Goal: Understand process/instructions: Learn how to perform a task or action

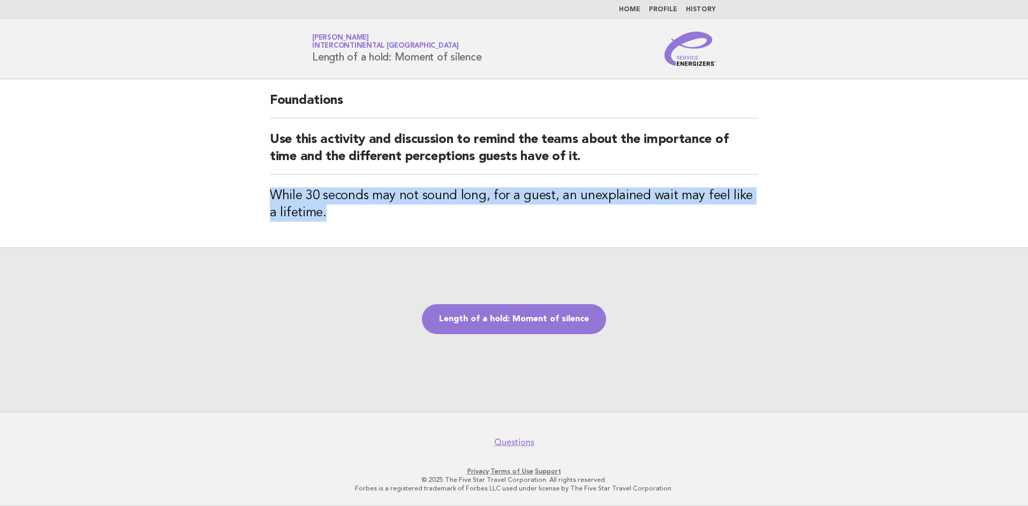
drag, startPoint x: 270, startPoint y: 195, endPoint x: 314, endPoint y: 230, distance: 56.0
click at [314, 230] on div "Foundations Use this activity and discussion to remind the teams about the impo…" at bounding box center [514, 163] width 514 height 168
copy h3 "While 30 seconds may not sound long, for a guest, an unexplained wait may feel …"
click at [512, 317] on link "Length of a hold: Moment of silence" at bounding box center [514, 319] width 184 height 30
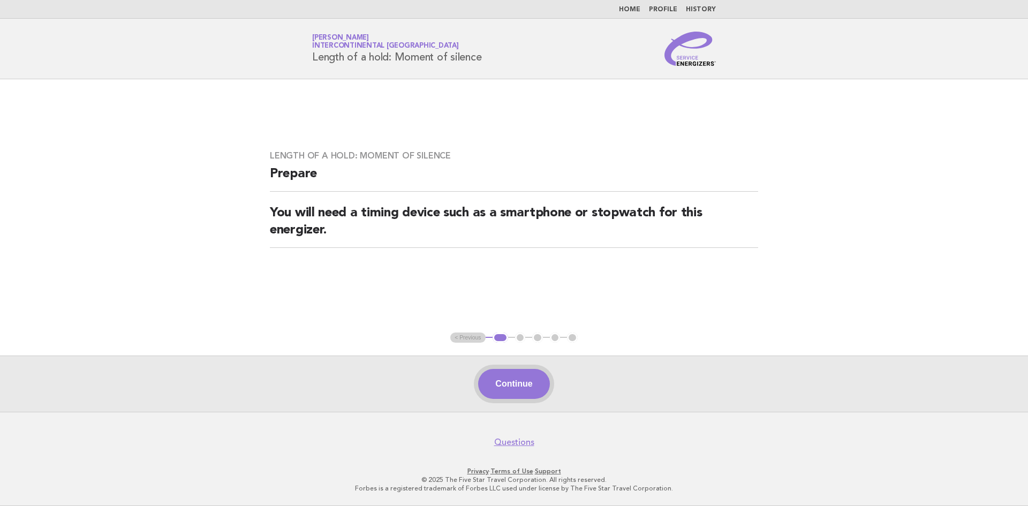
click at [501, 387] on button "Continue" at bounding box center [513, 384] width 71 height 30
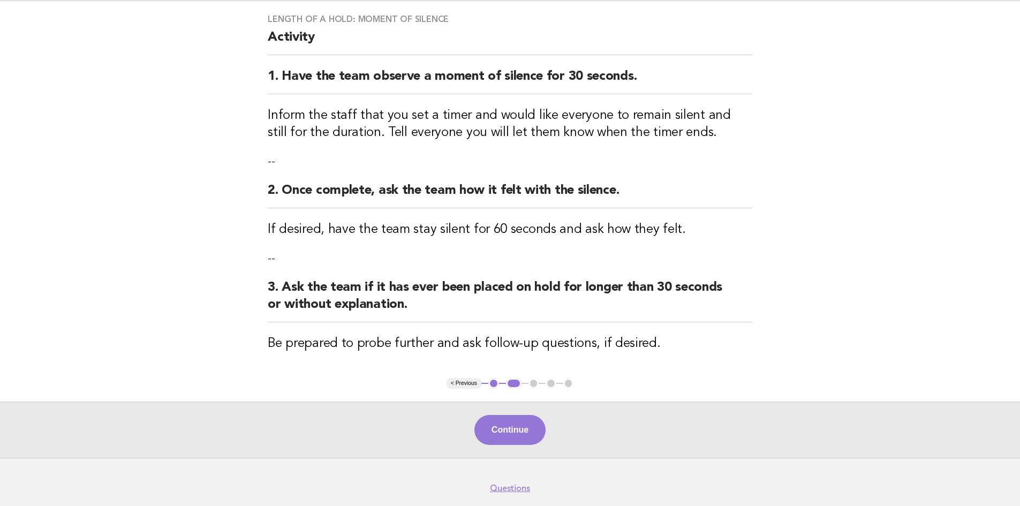
scroll to position [17, 0]
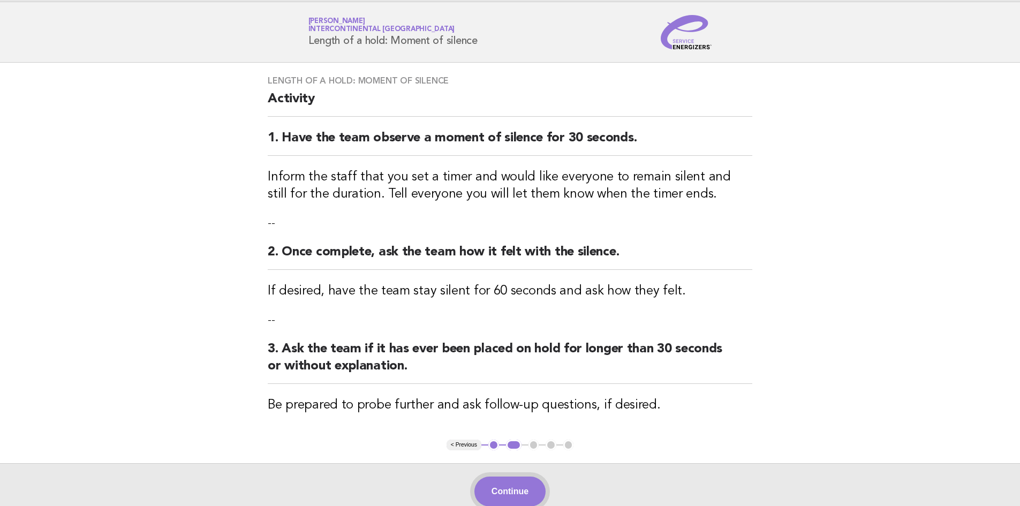
click at [506, 491] on button "Continue" at bounding box center [509, 491] width 71 height 30
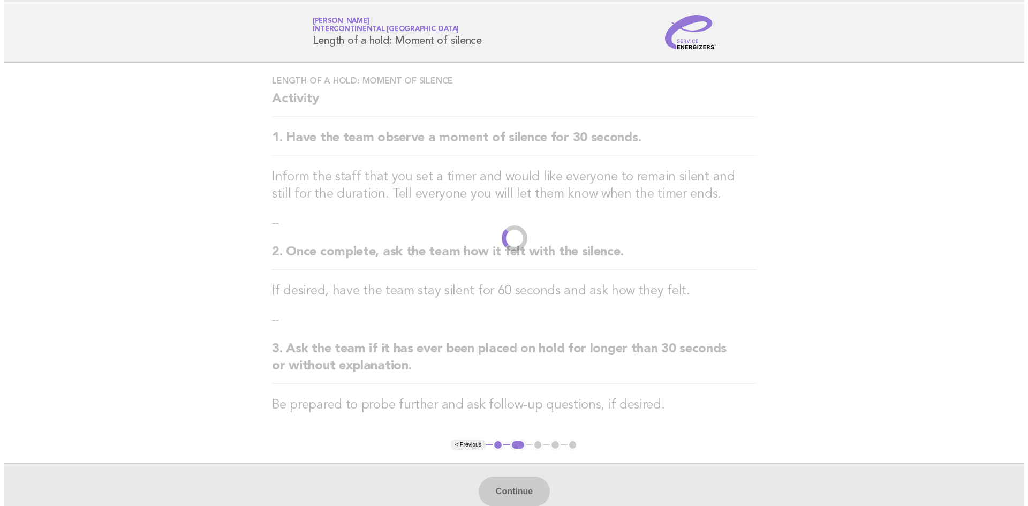
scroll to position [0, 0]
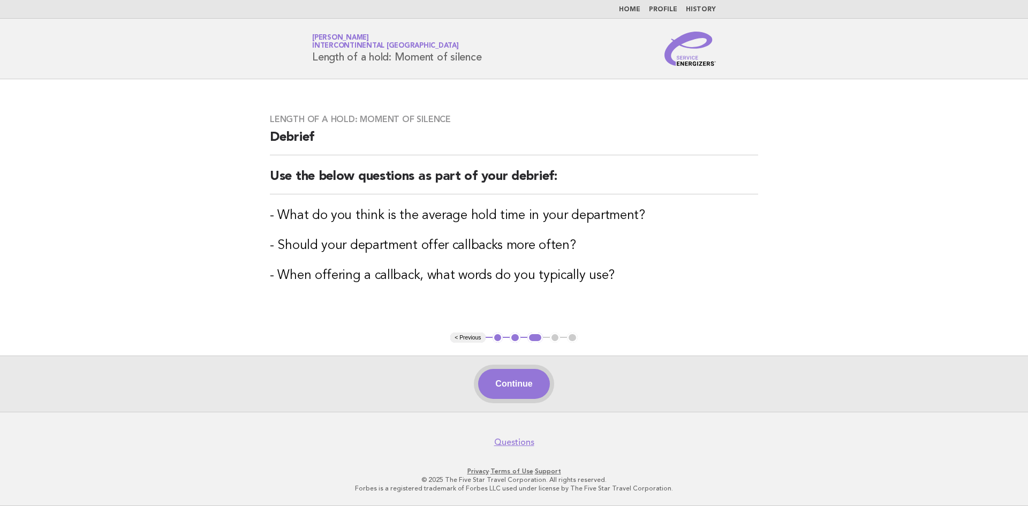
click at [522, 382] on button "Continue" at bounding box center [513, 384] width 71 height 30
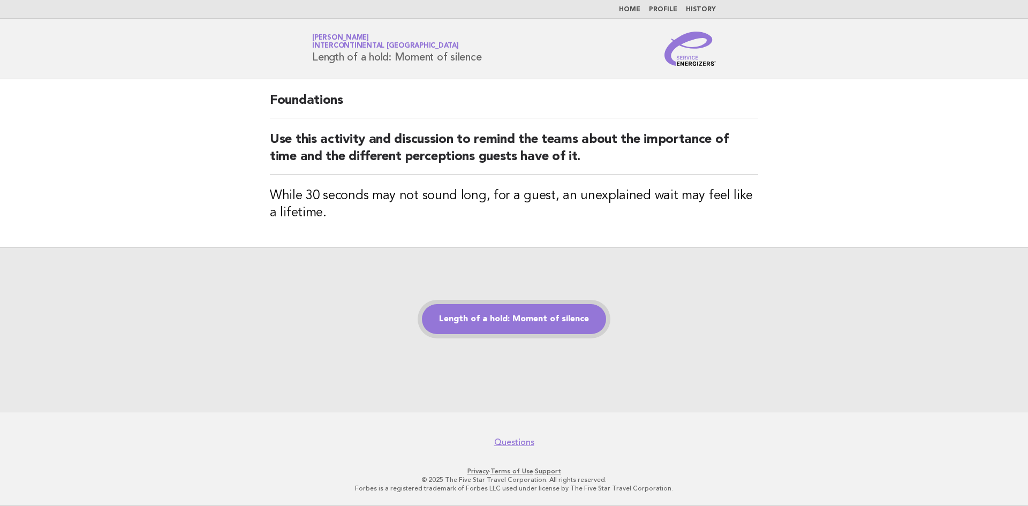
click at [486, 324] on link "Length of a hold: Moment of silence" at bounding box center [514, 319] width 184 height 30
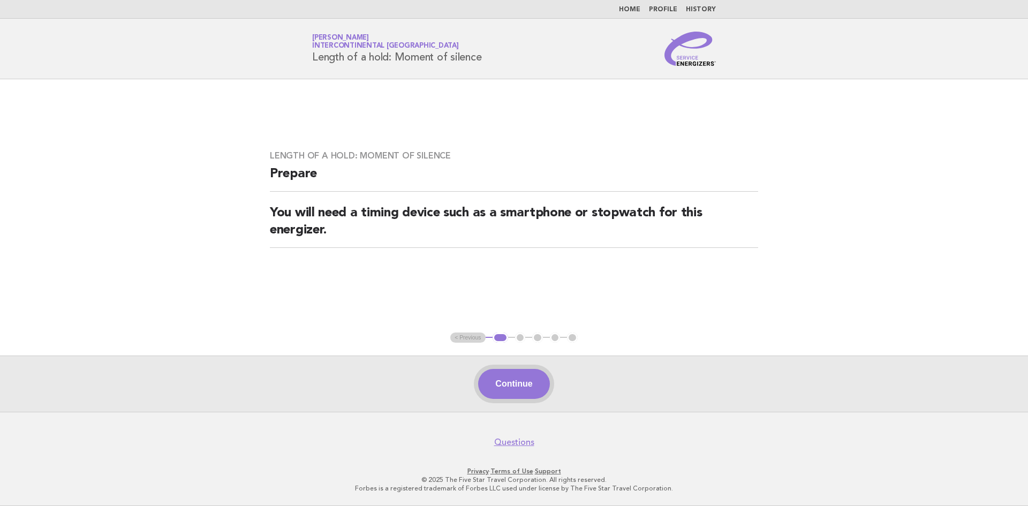
click at [523, 383] on button "Continue" at bounding box center [513, 384] width 71 height 30
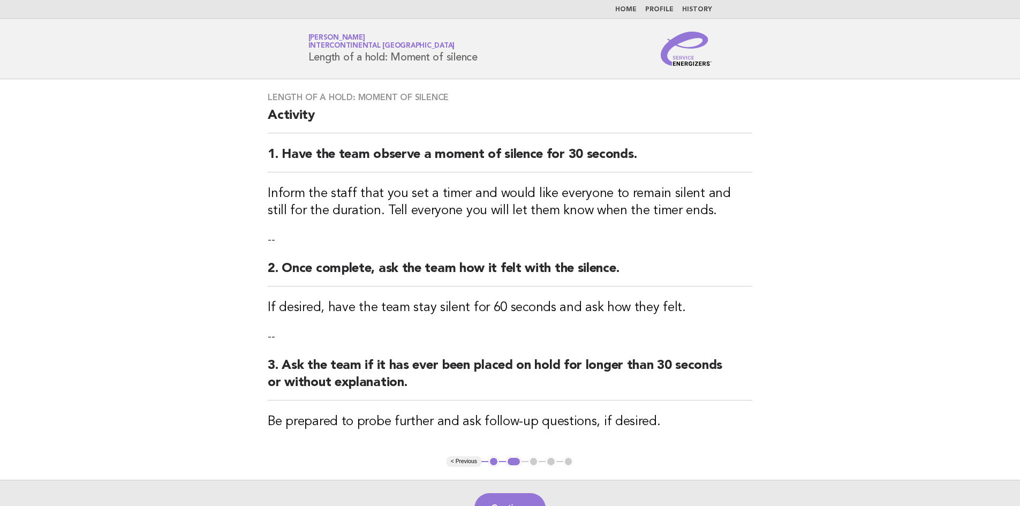
click at [519, 378] on h2 "3. Ask the team if it has ever been placed on hold for longer than 30 seconds o…" at bounding box center [510, 378] width 485 height 43
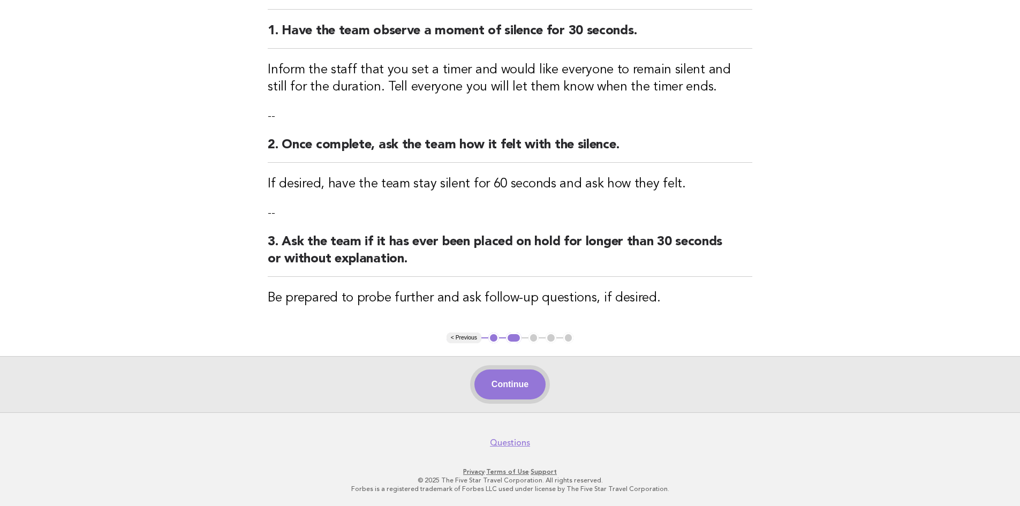
click at [514, 385] on button "Continue" at bounding box center [509, 384] width 71 height 30
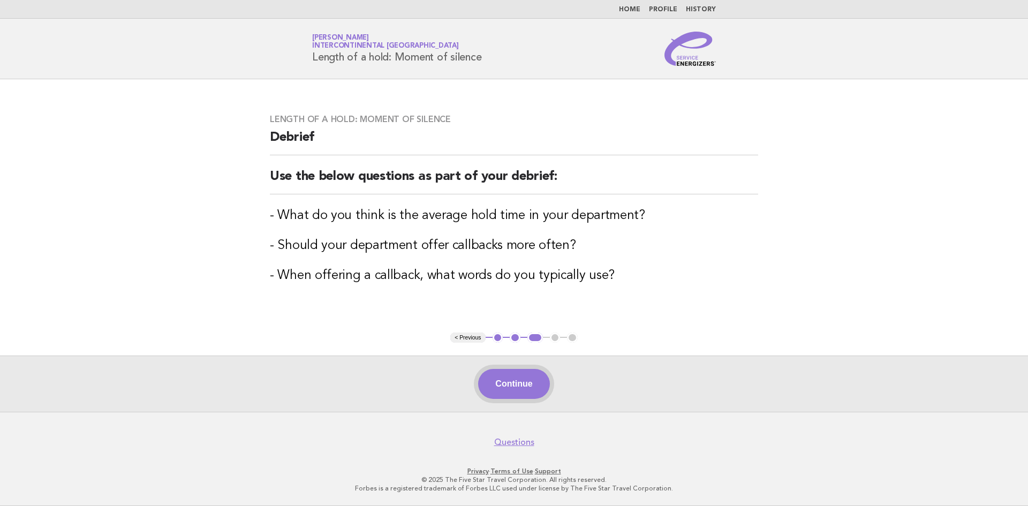
click at [531, 390] on button "Continue" at bounding box center [513, 384] width 71 height 30
